Goal: Information Seeking & Learning: Check status

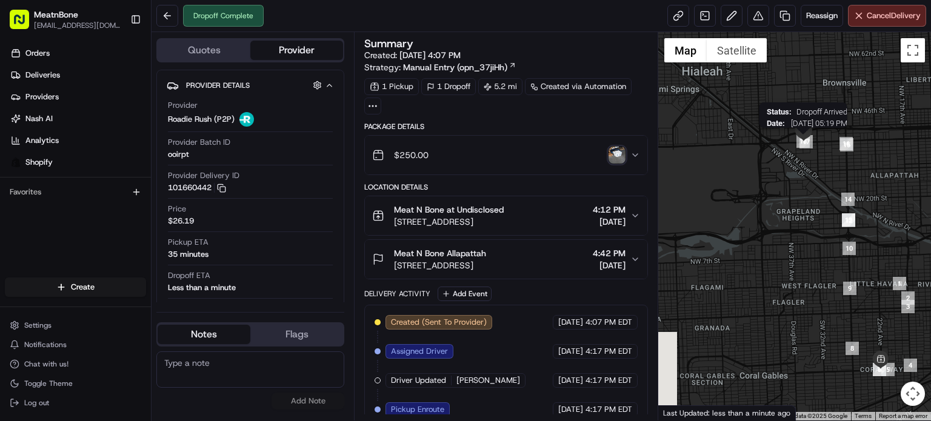
drag, startPoint x: 747, startPoint y: 113, endPoint x: 798, endPoint y: 142, distance: 58.6
click at [798, 142] on div "Status : Dropoff Arrived Date : 08/19/2025 05:19 PM" at bounding box center [794, 226] width 273 height 389
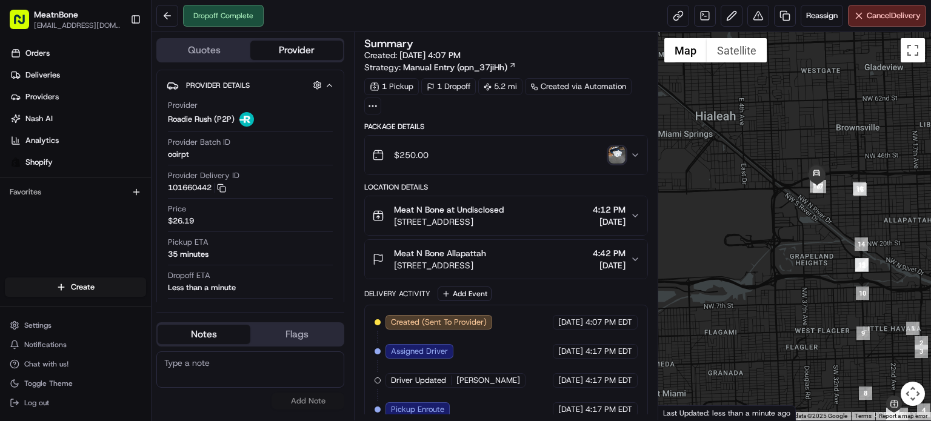
drag, startPoint x: 834, startPoint y: 207, endPoint x: 793, endPoint y: 216, distance: 41.6
click at [793, 216] on div at bounding box center [794, 226] width 273 height 389
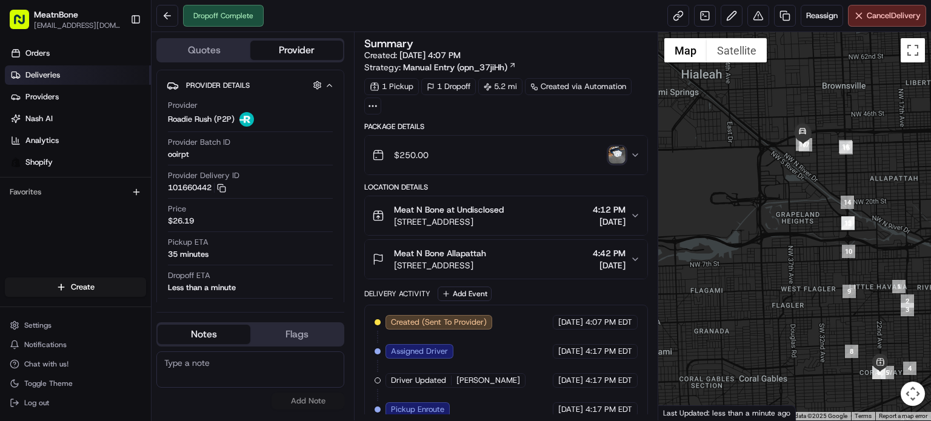
click at [67, 74] on link "Deliveries" at bounding box center [78, 74] width 146 height 19
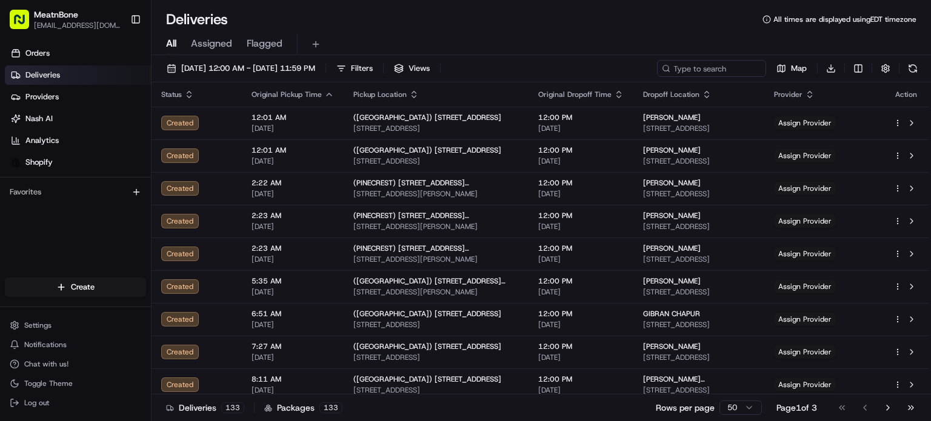
click at [201, 55] on div "All Assigned Flagged" at bounding box center [541, 44] width 779 height 21
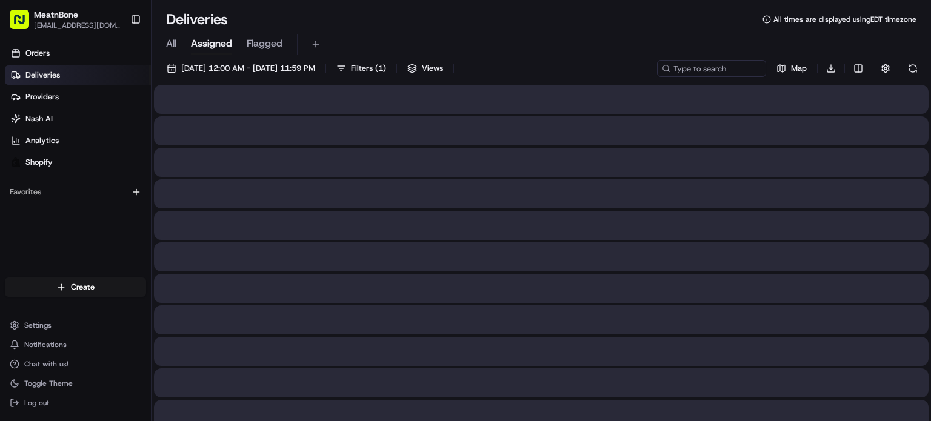
click at [205, 48] on span "Assigned" at bounding box center [211, 43] width 41 height 15
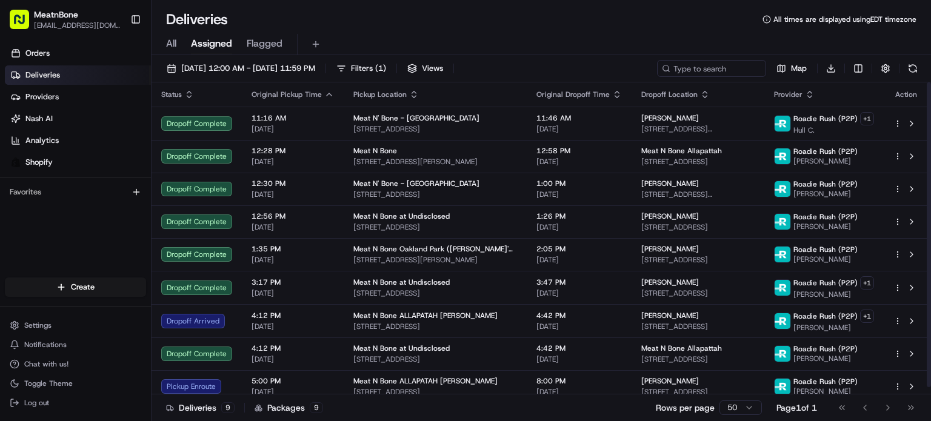
scroll to position [7, 0]
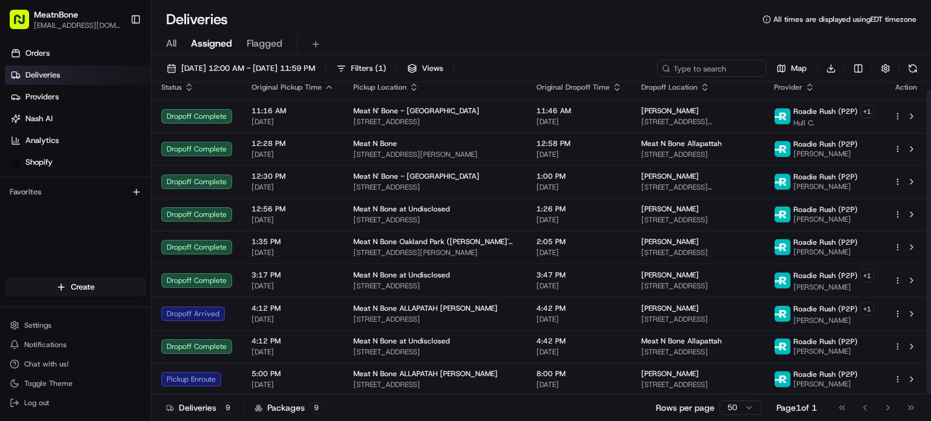
drag, startPoint x: 930, startPoint y: 239, endPoint x: 930, endPoint y: 299, distance: 60.6
click at [930, 299] on div at bounding box center [929, 242] width 4 height 305
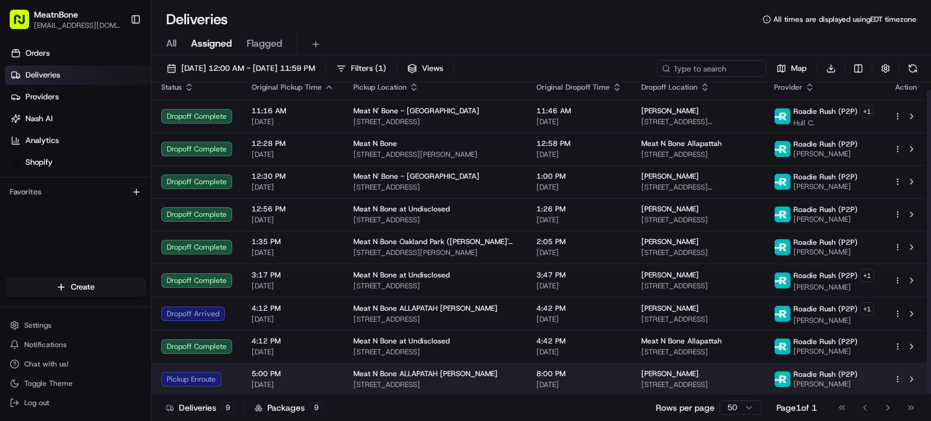
click at [247, 380] on td "5:00 PM 08/19/2025" at bounding box center [293, 379] width 102 height 33
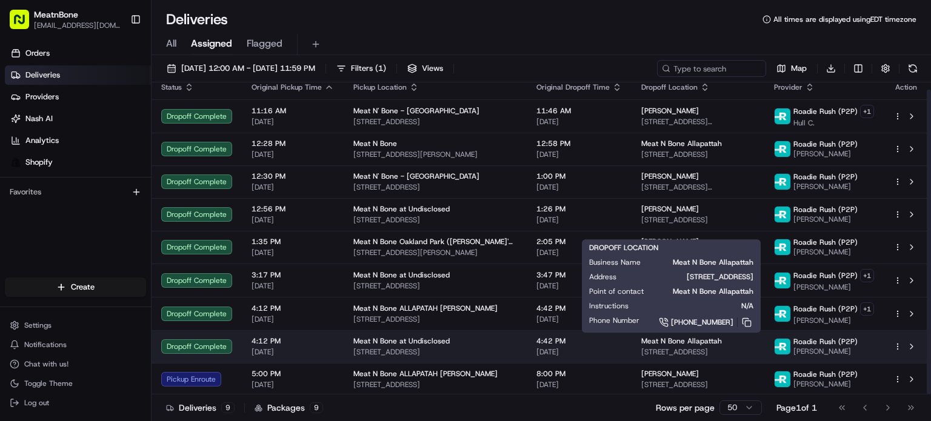
click at [719, 353] on span "[STREET_ADDRESS]" at bounding box center [697, 352] width 113 height 10
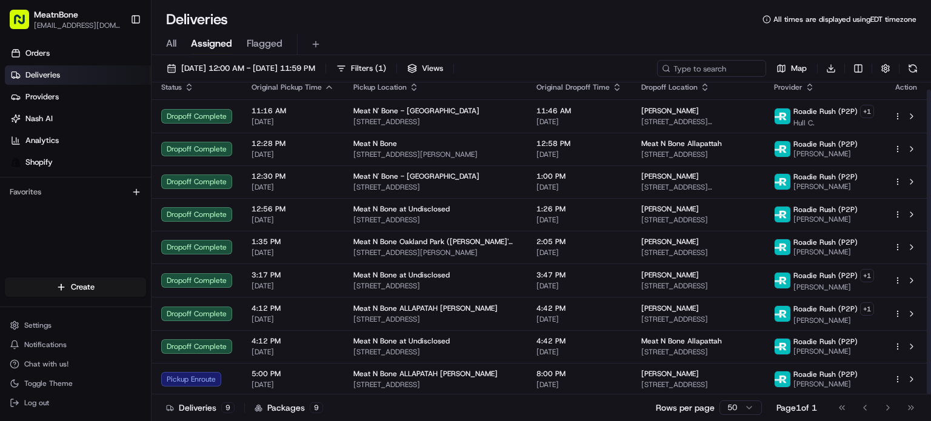
drag, startPoint x: 930, startPoint y: 333, endPoint x: 930, endPoint y: 370, distance: 37.6
click at [930, 370] on div at bounding box center [929, 242] width 4 height 305
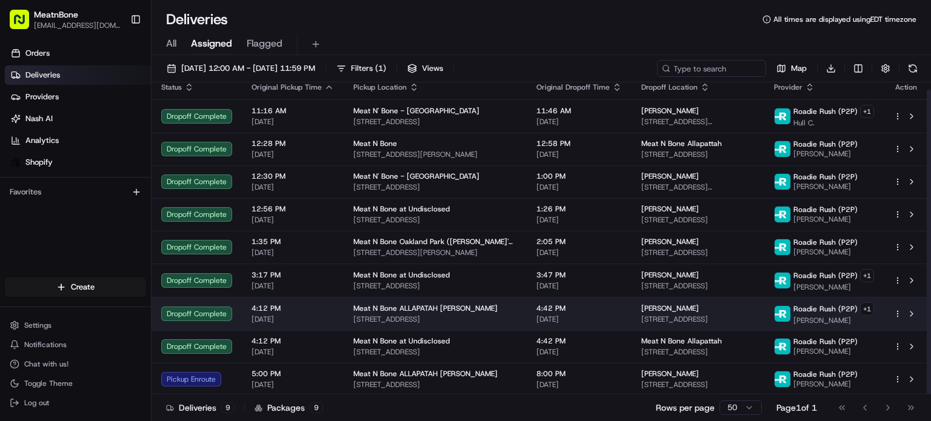
click at [641, 315] on span "[STREET_ADDRESS]" at bounding box center [697, 320] width 113 height 10
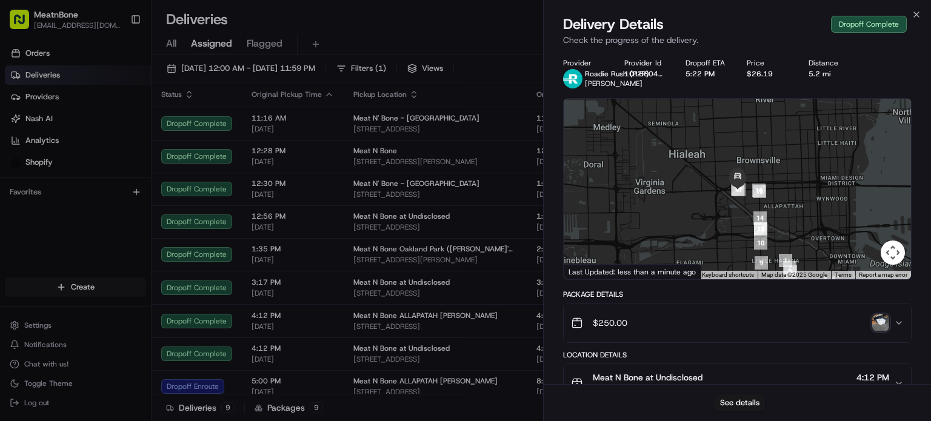
click at [929, 142] on div "Provider Roadie Rush (P2P) [PERSON_NAME] Provider Id 101660442 Dropoff ETA 5:22…" at bounding box center [737, 399] width 387 height 697
click at [876, 330] on img "button" at bounding box center [880, 323] width 17 height 17
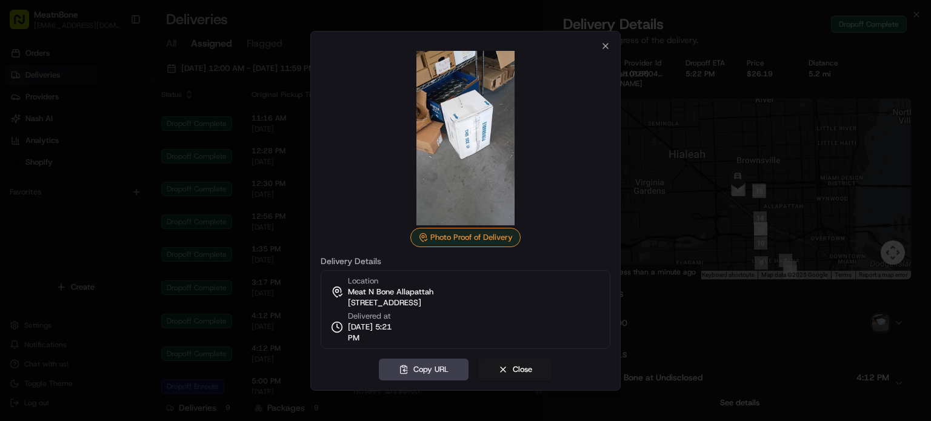
click at [750, 175] on div at bounding box center [465, 210] width 931 height 421
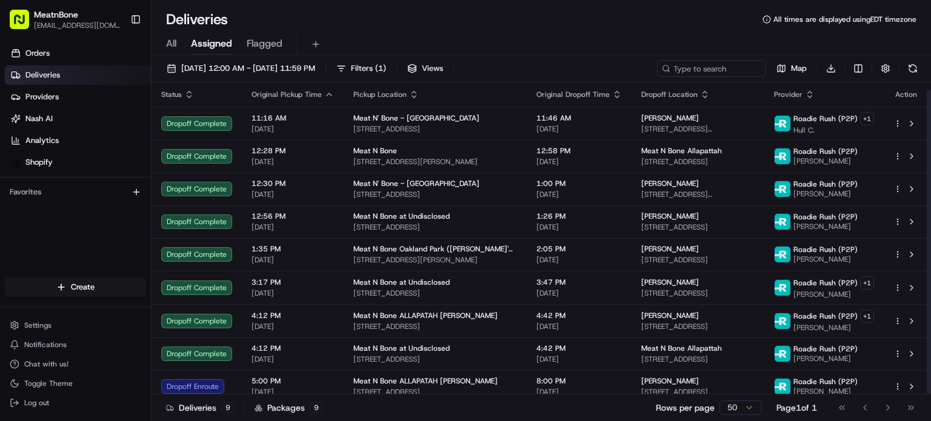
scroll to position [7, 0]
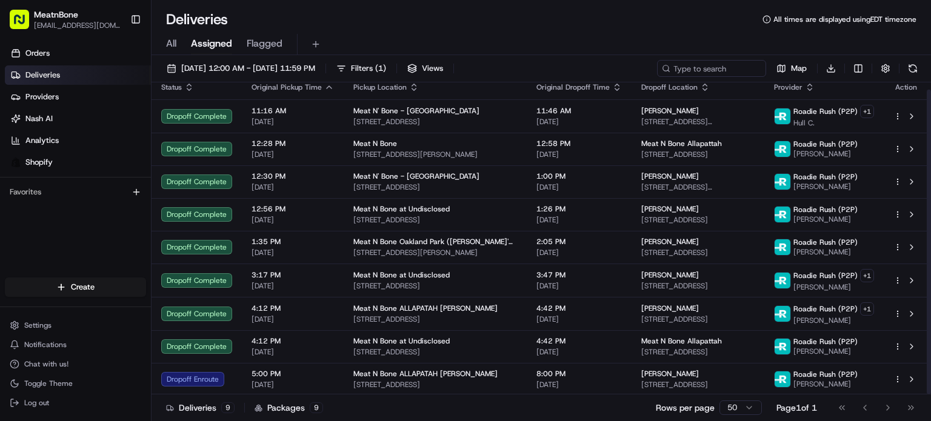
drag, startPoint x: 930, startPoint y: 140, endPoint x: 930, endPoint y: 210, distance: 70.3
click at [930, 210] on div at bounding box center [929, 242] width 4 height 305
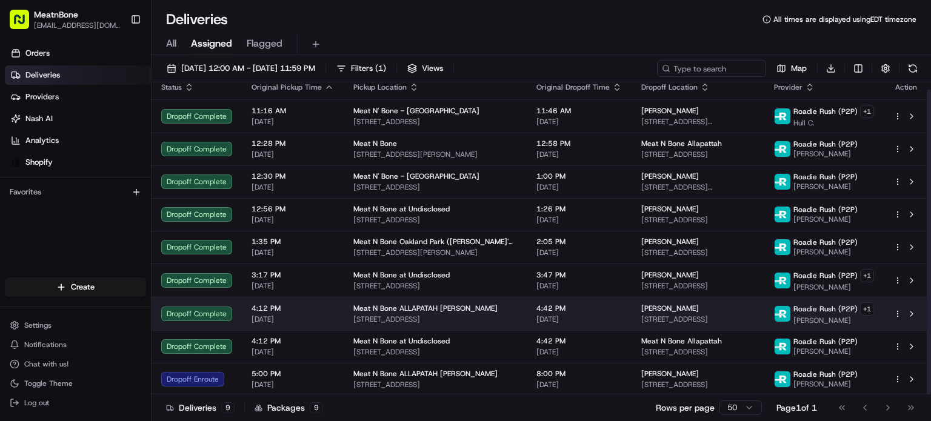
click at [676, 309] on div "[PERSON_NAME]" at bounding box center [697, 309] width 113 height 10
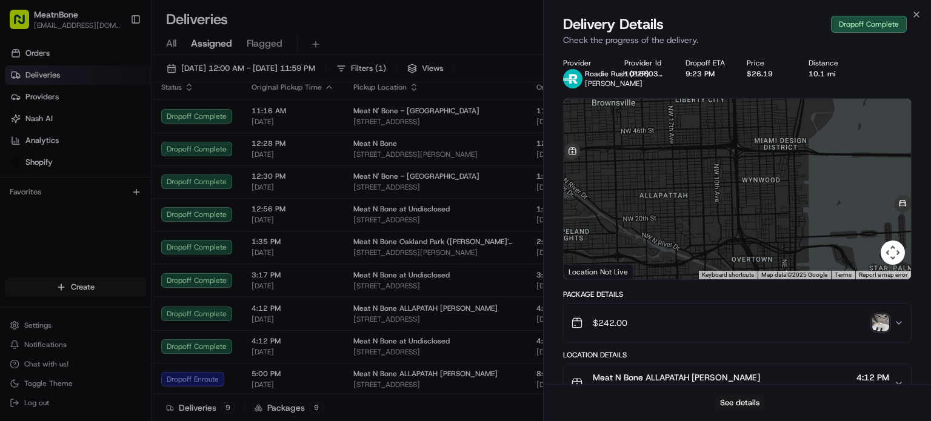
click at [878, 319] on img "button" at bounding box center [880, 323] width 17 height 17
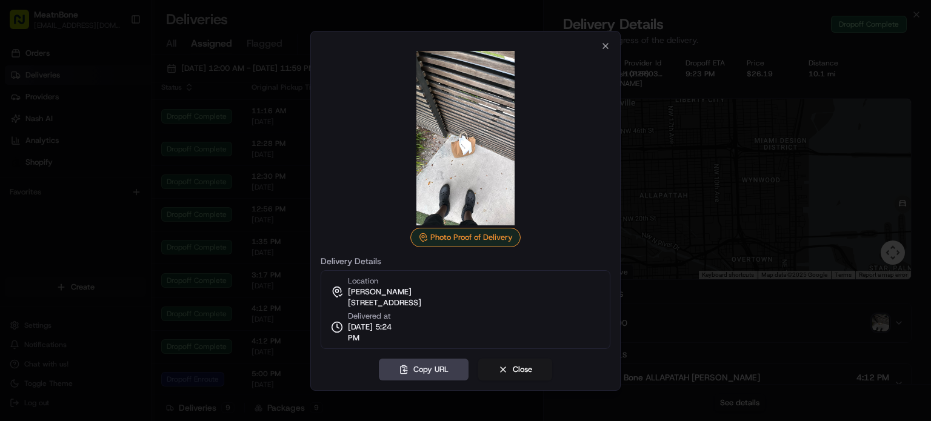
click at [667, 209] on div at bounding box center [465, 210] width 931 height 421
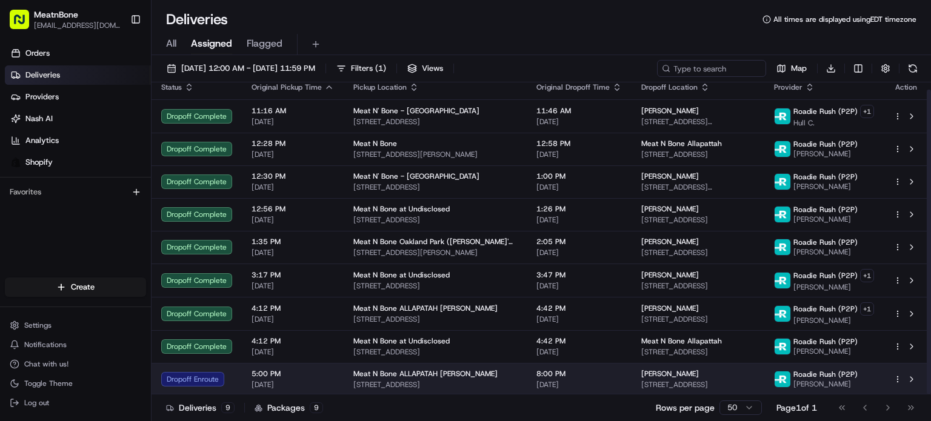
click at [598, 373] on td "8:00 PM [DATE]" at bounding box center [579, 379] width 105 height 33
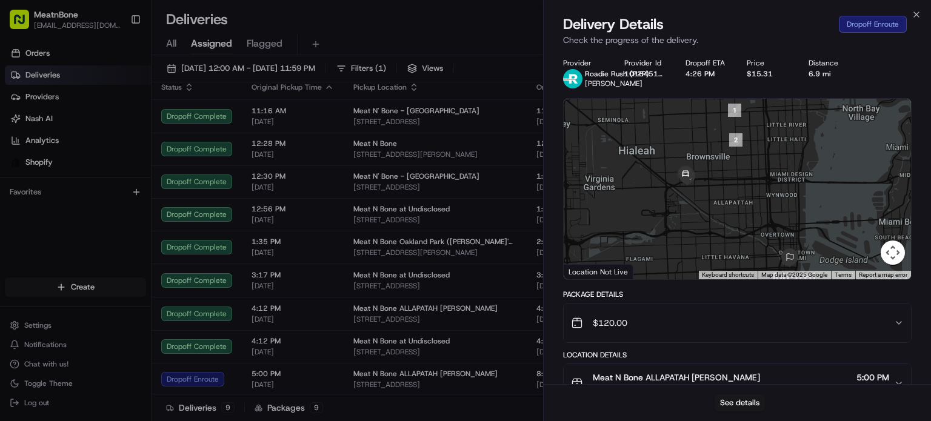
drag, startPoint x: 929, startPoint y: 160, endPoint x: 819, endPoint y: 20, distance: 177.5
click at [819, 20] on div "Delivery Details Dropoff Enroute" at bounding box center [737, 24] width 349 height 19
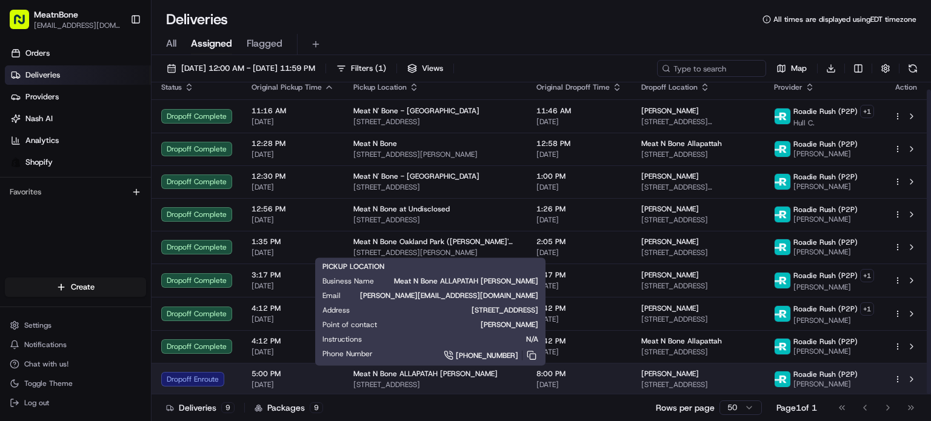
click at [456, 380] on span "[STREET_ADDRESS]" at bounding box center [435, 385] width 164 height 10
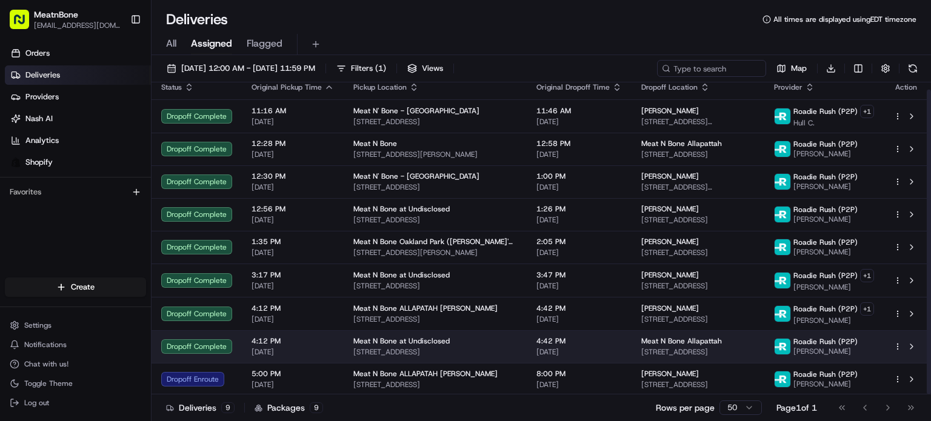
click at [679, 349] on span "[STREET_ADDRESS]" at bounding box center [697, 352] width 113 height 10
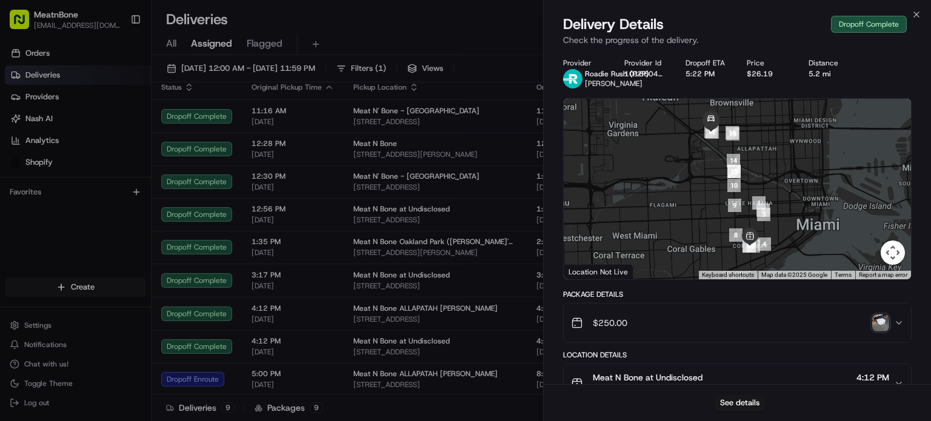
click at [841, 321] on div "$250.00" at bounding box center [732, 323] width 323 height 24
click at [876, 323] on img "button" at bounding box center [880, 323] width 17 height 17
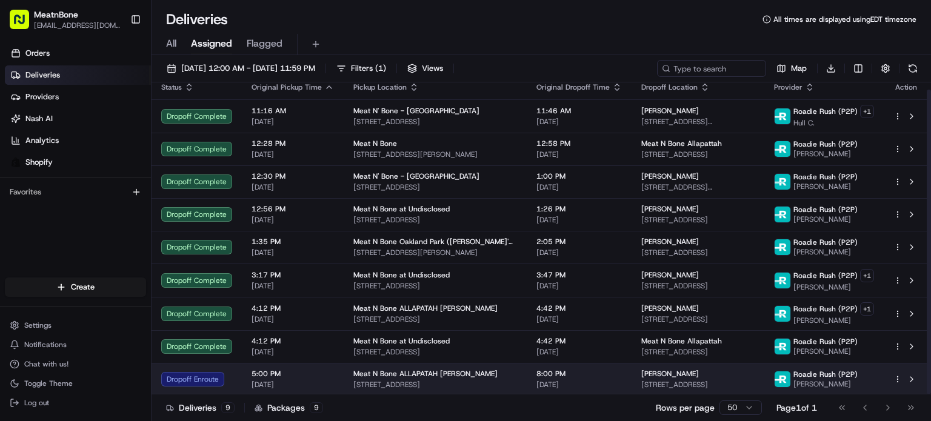
click at [559, 364] on td "8:00 PM [DATE]" at bounding box center [579, 379] width 105 height 33
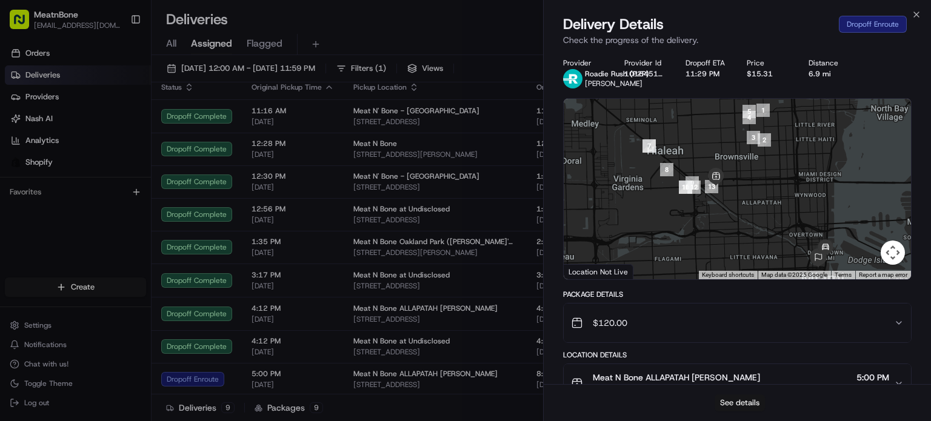
click at [736, 404] on button "See details" at bounding box center [740, 403] width 50 height 17
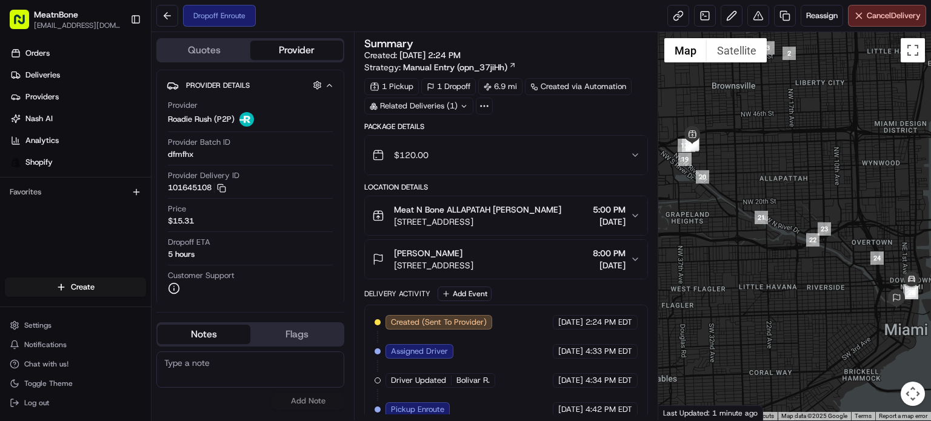
click at [552, 105] on div "1 Pickup 1 Dropoff 6.9 mi Created via Automation Related Deliveries (1)" at bounding box center [506, 96] width 284 height 36
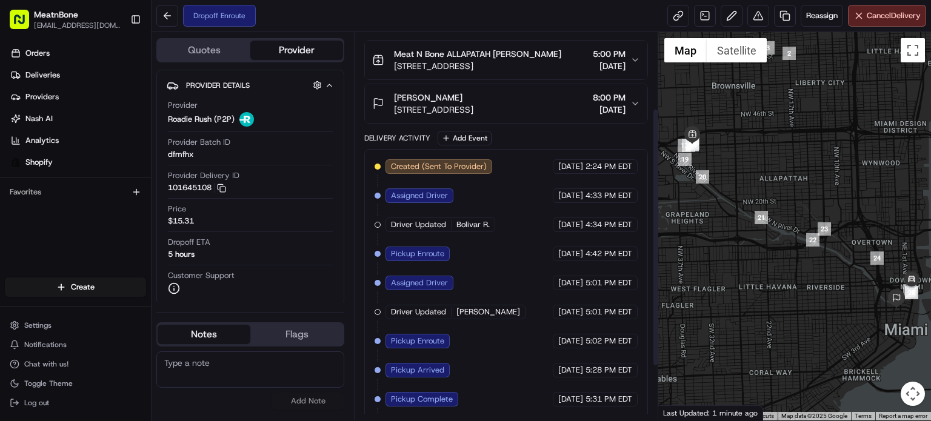
scroll to position [195, 0]
